Goal: Task Accomplishment & Management: Use online tool/utility

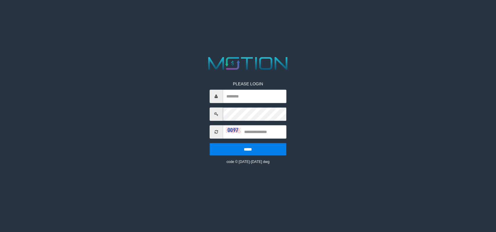
click at [386, 15] on html "PLEASE LOGIN ***** code © [DATE]-[DATE] dwg" at bounding box center [248, 7] width 496 height 15
